Goal: Transaction & Acquisition: Purchase product/service

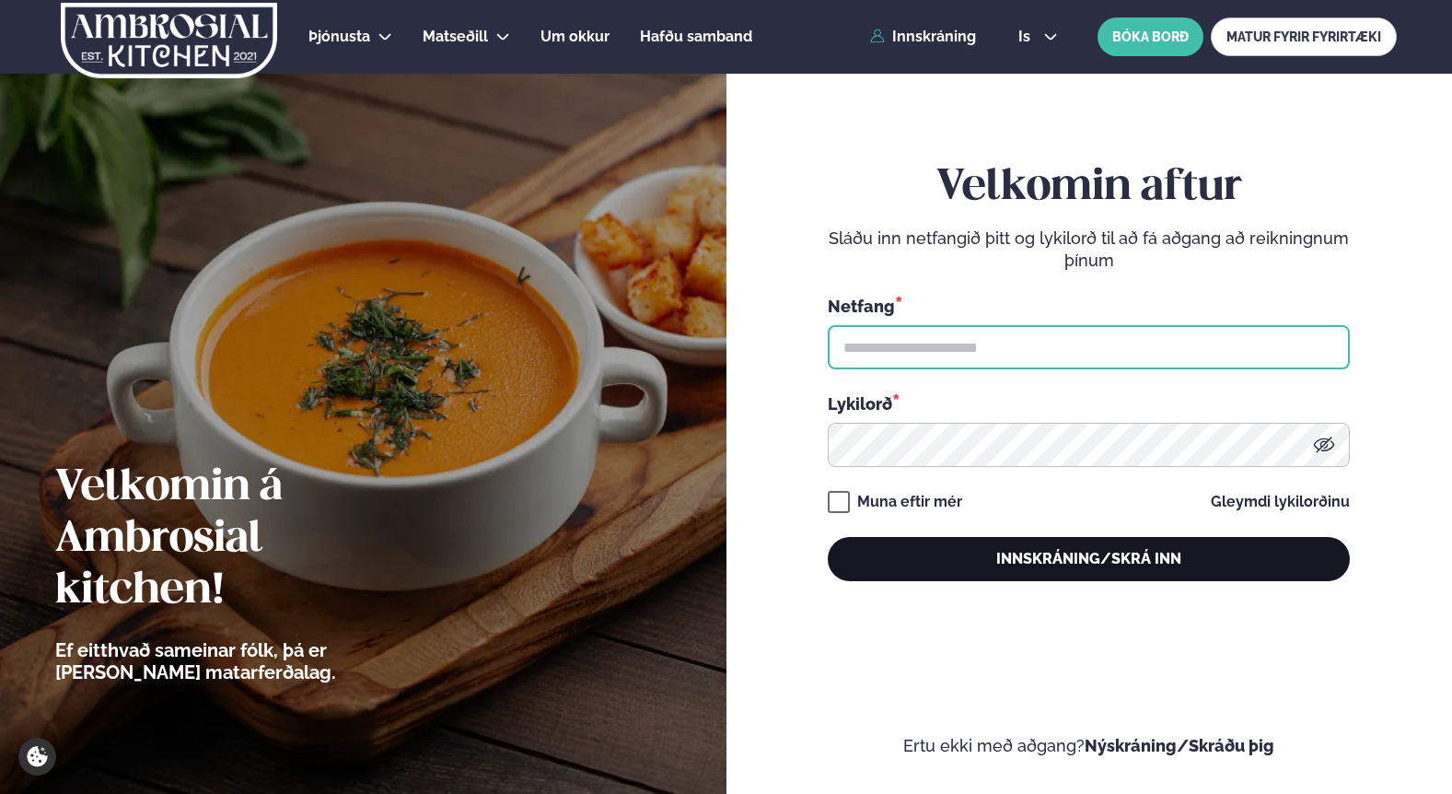
type input "**********"
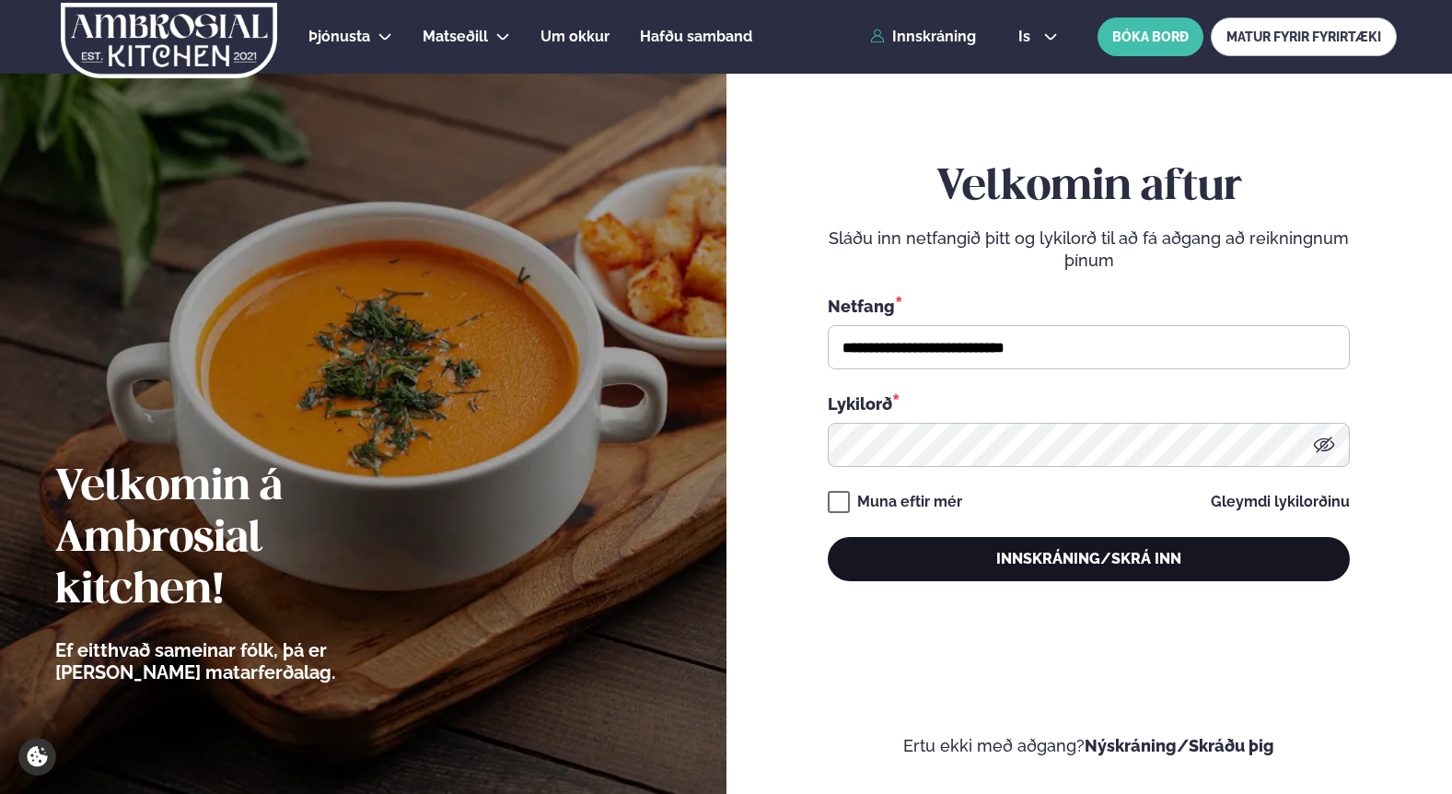
click at [938, 552] on button "Innskráning/Skrá inn" at bounding box center [1089, 559] width 522 height 44
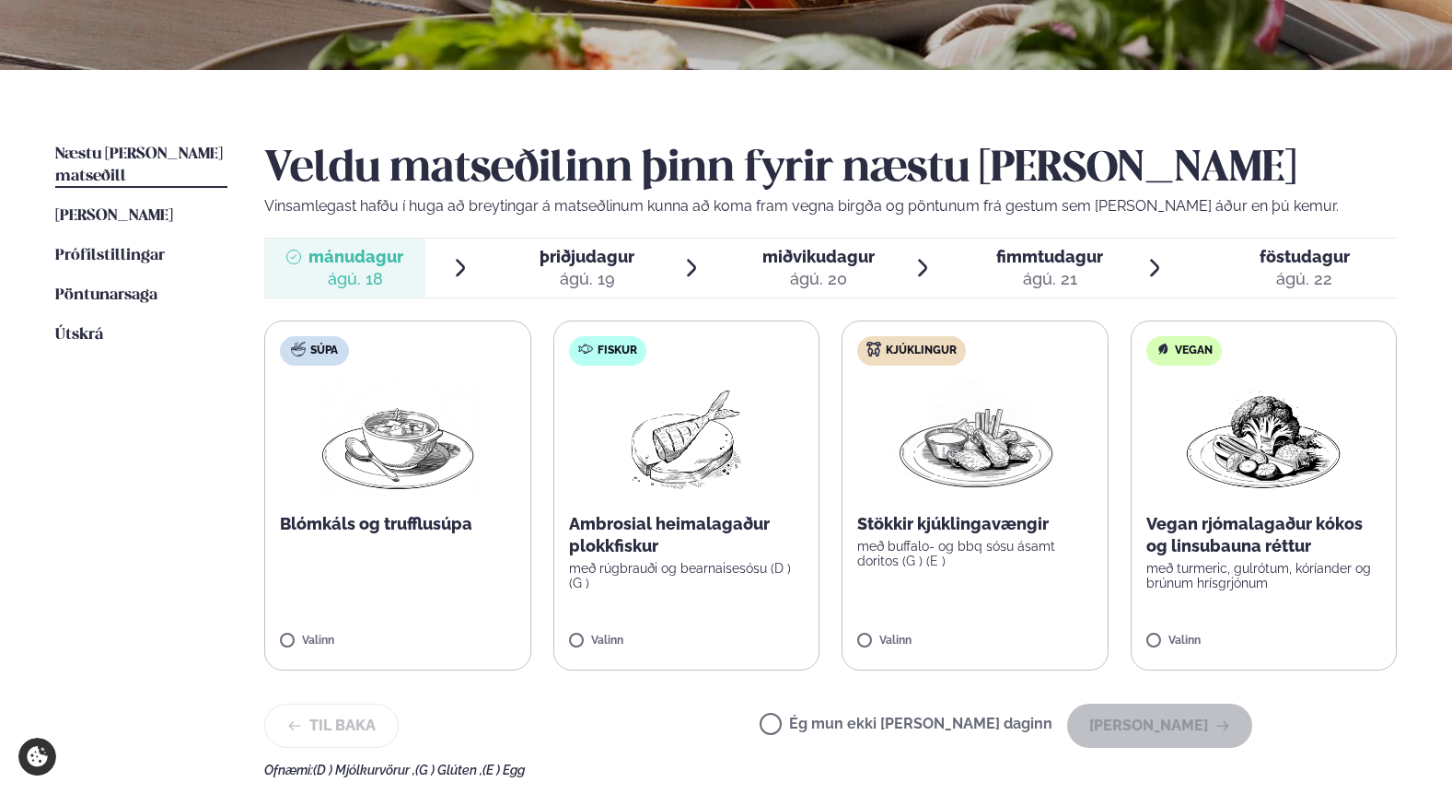
scroll to position [341, 0]
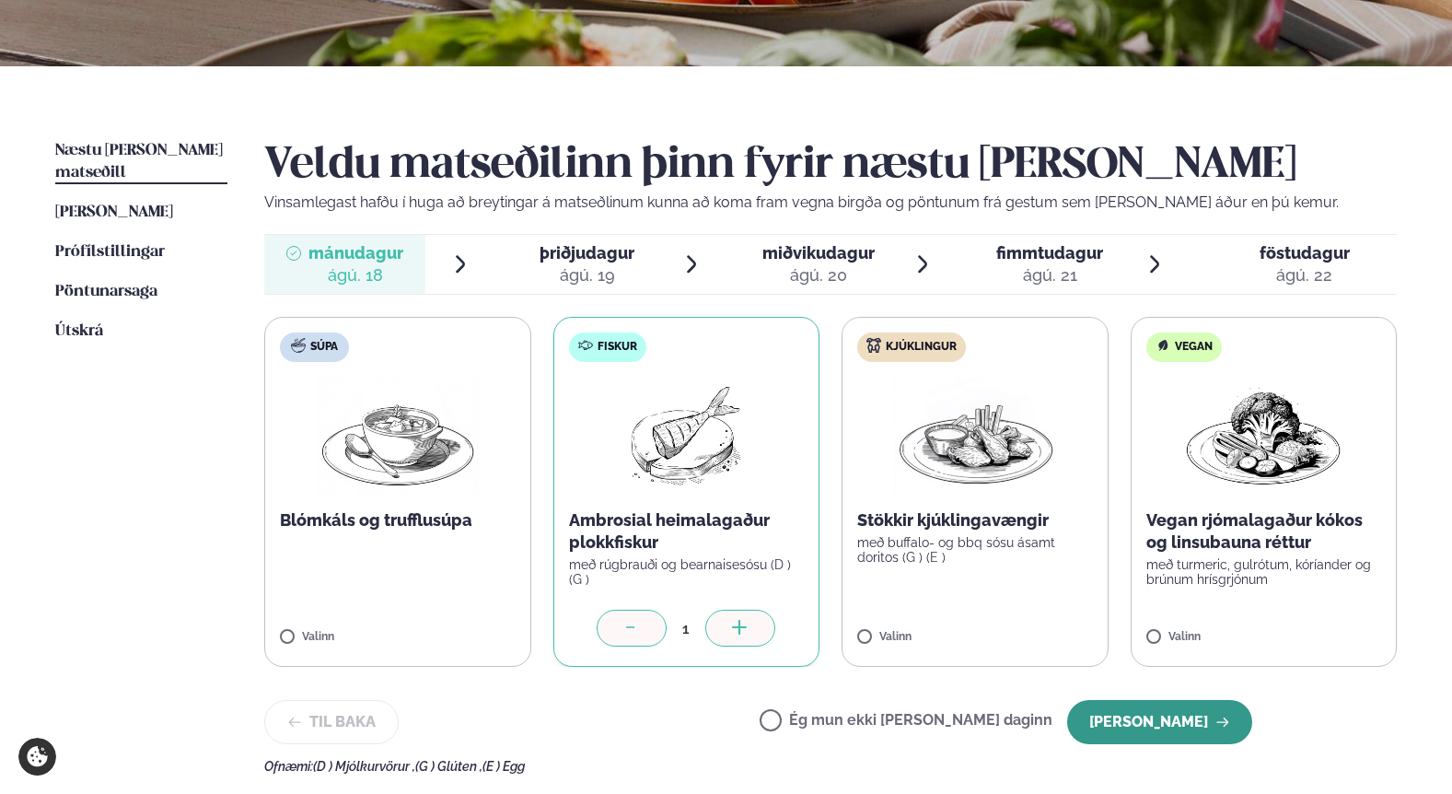
click at [1142, 726] on button "[PERSON_NAME]" at bounding box center [1159, 722] width 185 height 44
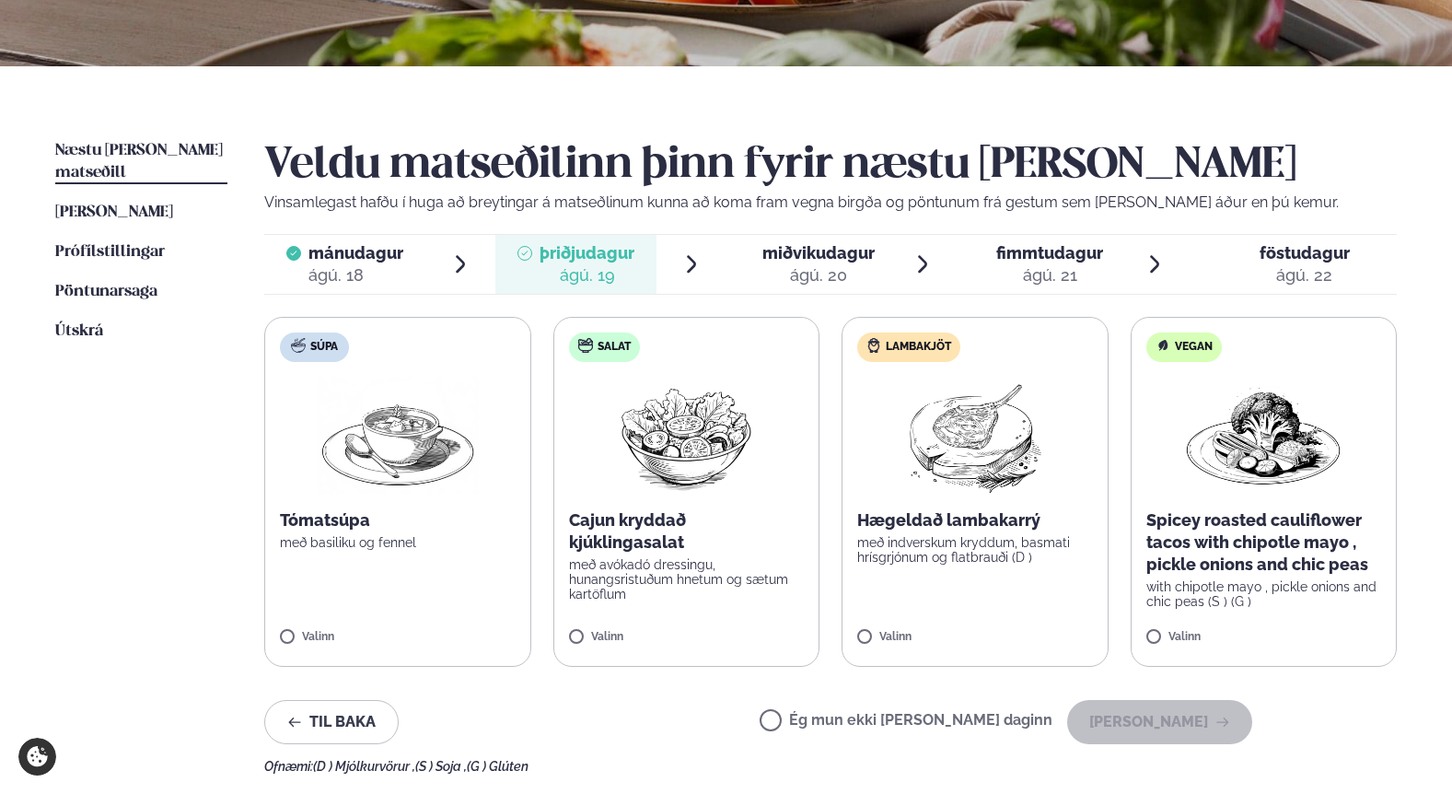
click at [836, 717] on label "Ég mun ekki [PERSON_NAME] daginn" at bounding box center [906, 722] width 293 height 19
click at [1124, 717] on button "[PERSON_NAME]" at bounding box center [1159, 722] width 185 height 44
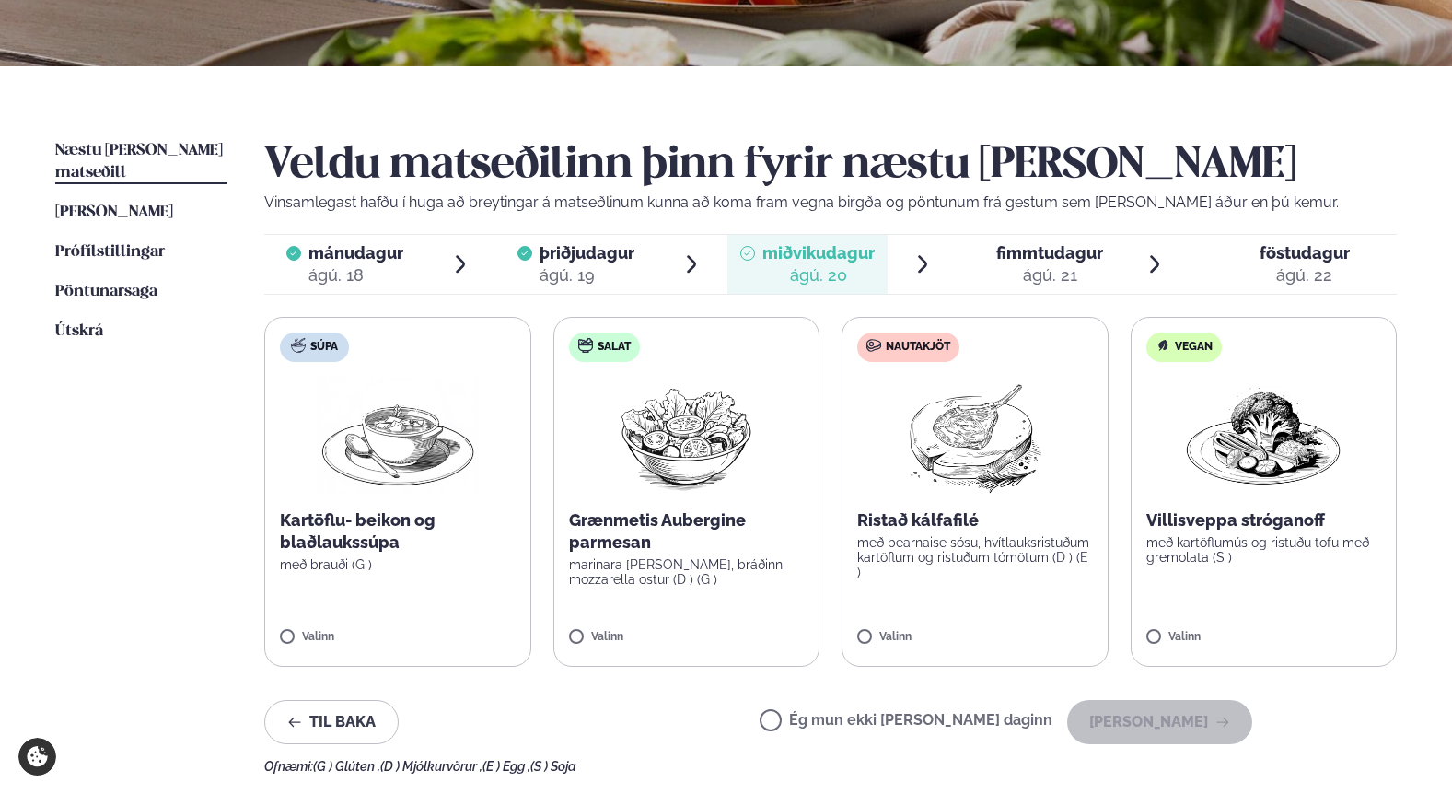
click at [1229, 588] on label "Vegan Villisveppa stróganoff með kartöflumús og ristuðu tofu með gremolata (S )…" at bounding box center [1264, 492] width 267 height 350
click at [1164, 730] on button "[PERSON_NAME]" at bounding box center [1159, 722] width 185 height 44
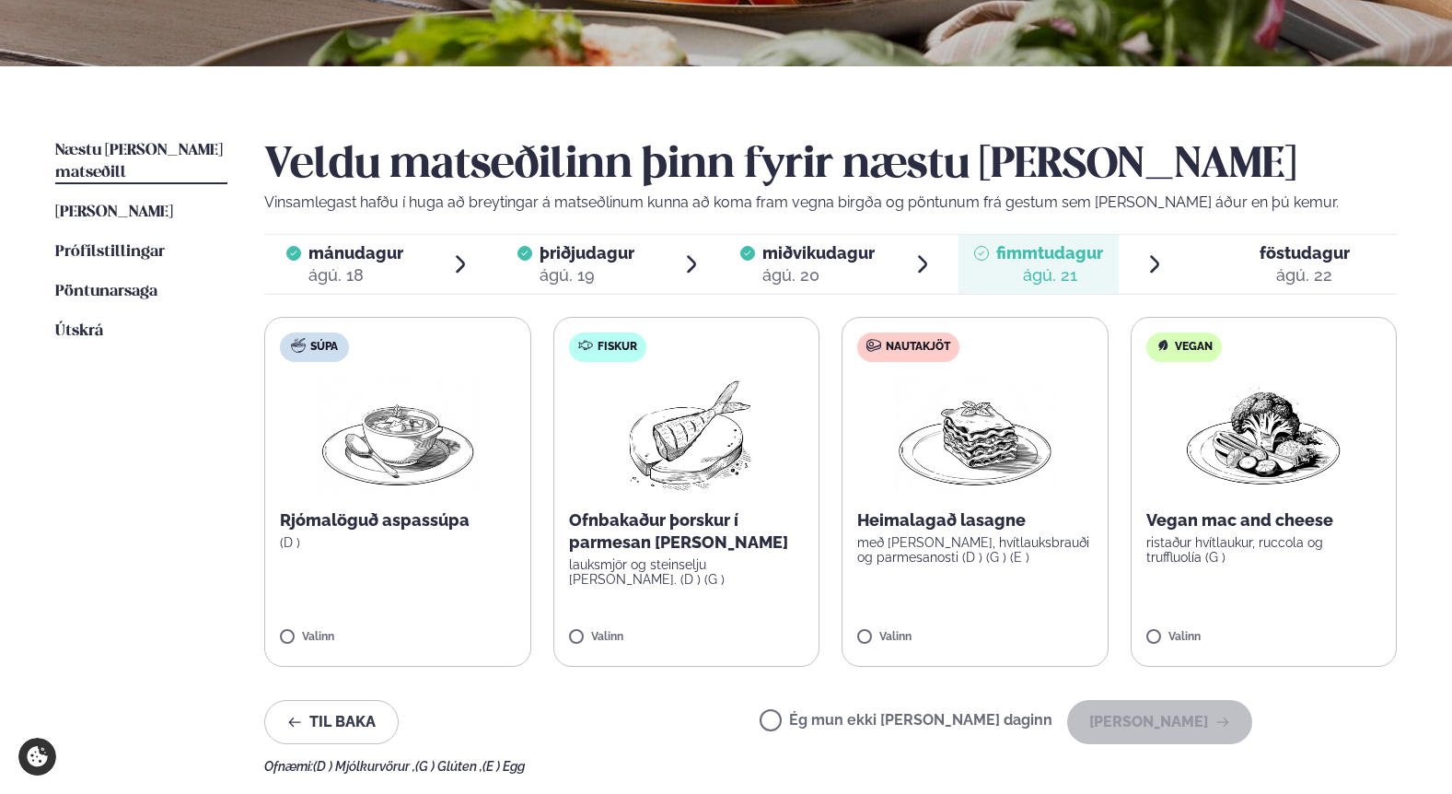
click at [1017, 623] on label "Nautakjöt Heimalagað lasagne með basil pesto, hvítlauksbrauði og parmesanosti (…" at bounding box center [974, 492] width 267 height 350
click at [1140, 725] on button "[PERSON_NAME]" at bounding box center [1159, 722] width 185 height 44
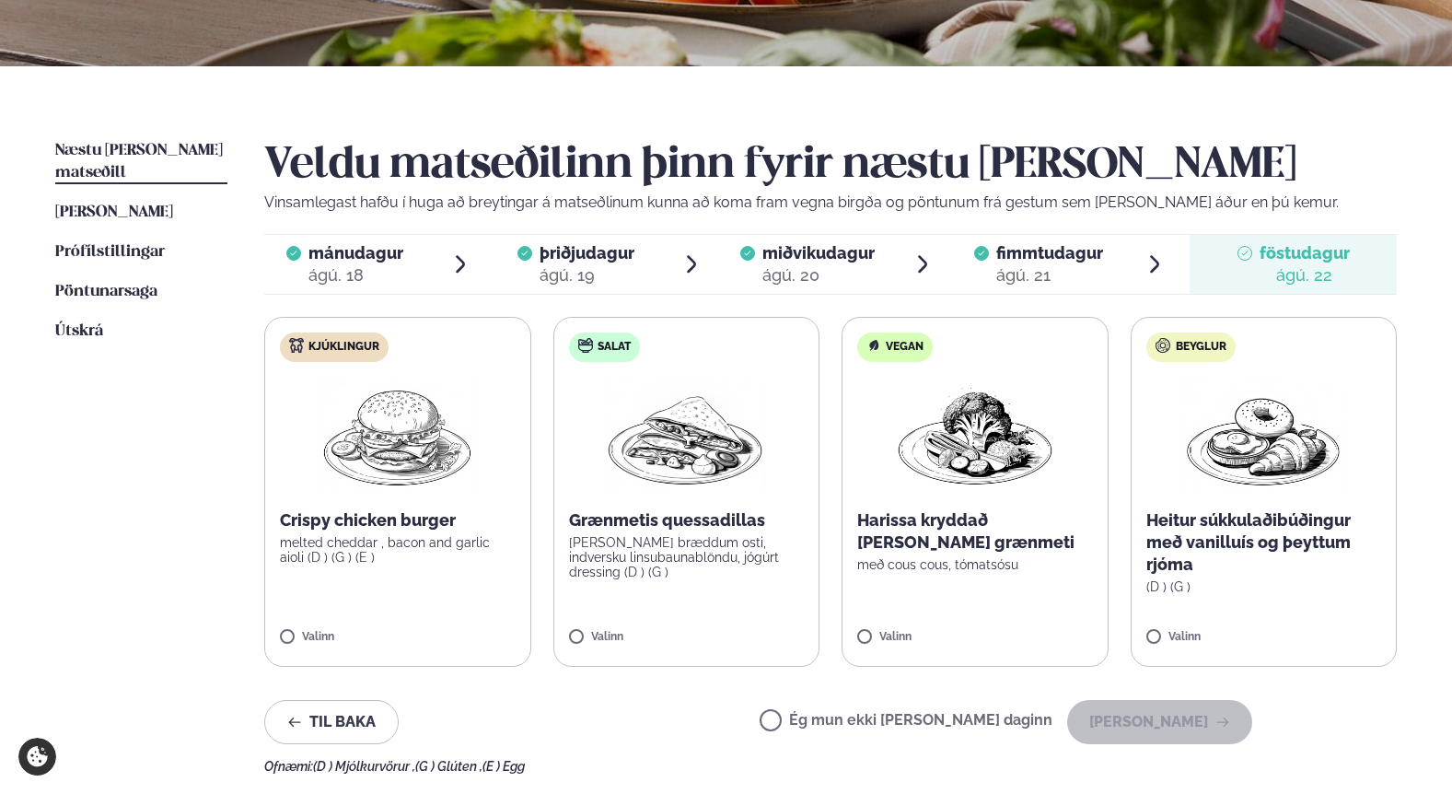
click at [941, 713] on label "Ég mun ekki [PERSON_NAME] daginn" at bounding box center [906, 722] width 293 height 19
click at [1132, 736] on button "[PERSON_NAME]" at bounding box center [1159, 722] width 185 height 44
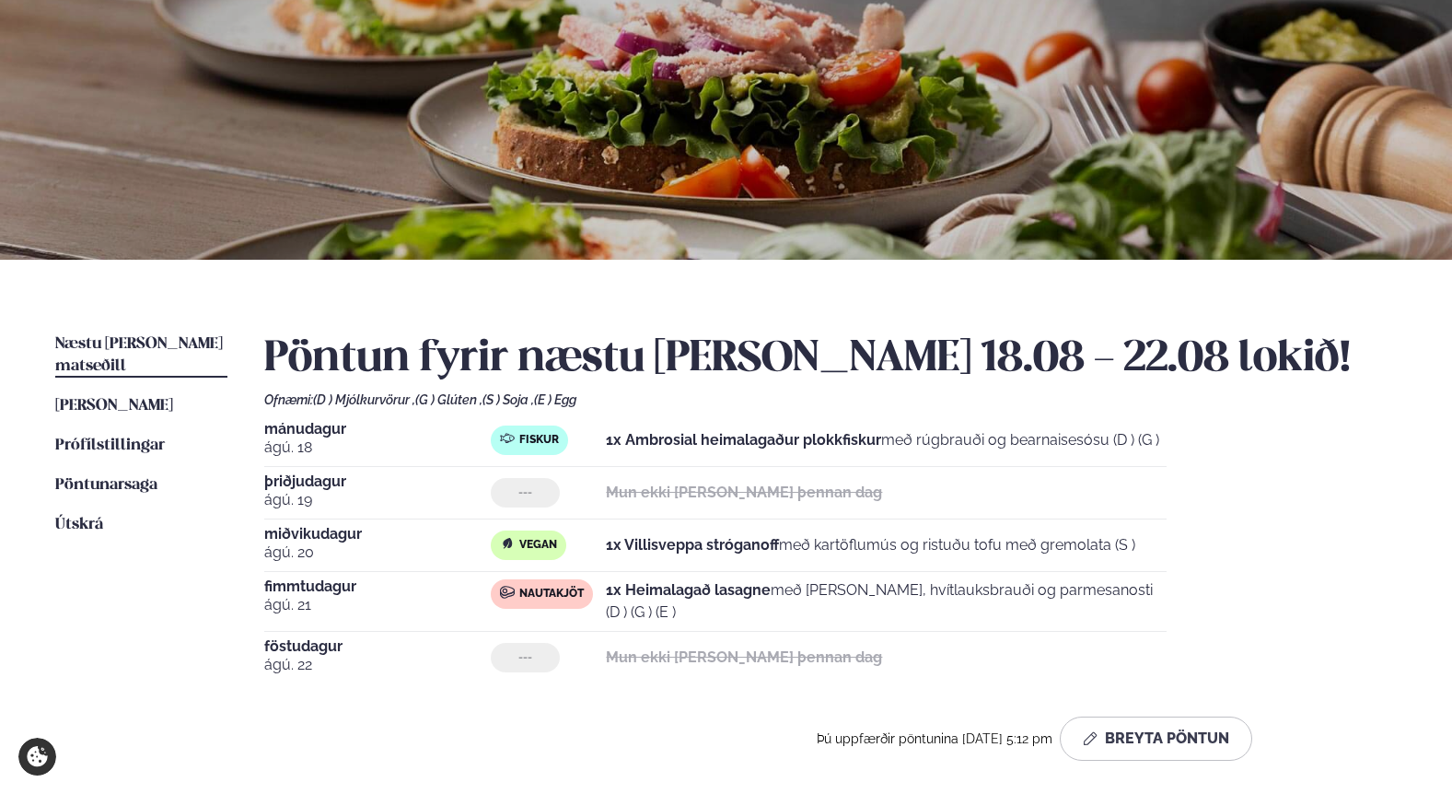
scroll to position [144, 0]
